Goal: Navigation & Orientation: Find specific page/section

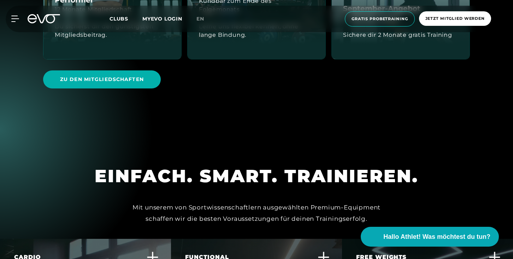
scroll to position [1250, 0]
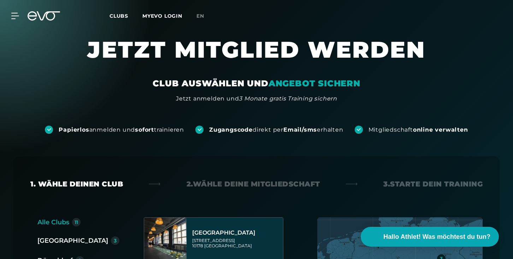
click at [42, 13] on icon at bounding box center [44, 15] width 33 height 9
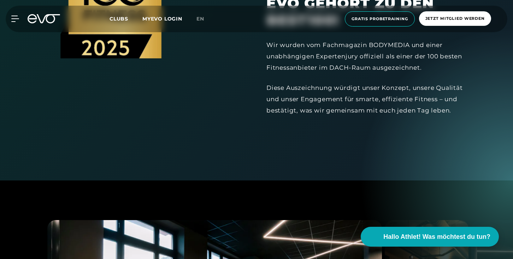
scroll to position [836, 0]
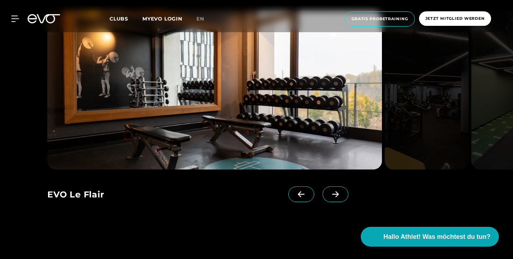
scroll to position [1281, 0]
